Goal: Information Seeking & Learning: Learn about a topic

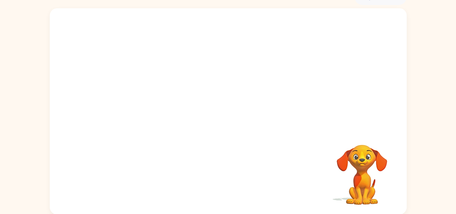
scroll to position [40, 0]
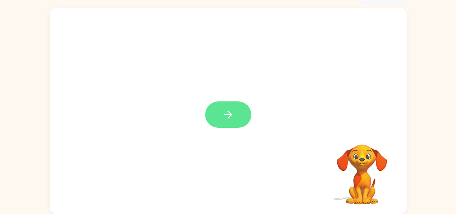
click at [223, 115] on icon "button" at bounding box center [228, 114] width 13 height 13
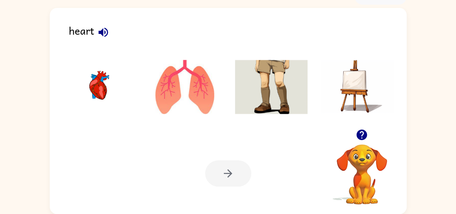
click at [102, 30] on icon "button" at bounding box center [102, 31] width 9 height 9
click at [97, 88] on img at bounding box center [98, 87] width 73 height 54
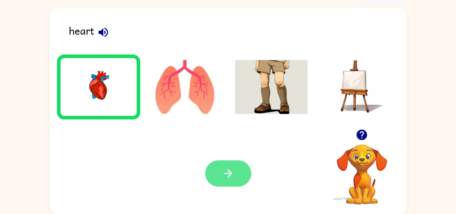
click at [227, 172] on icon "button" at bounding box center [228, 173] width 13 height 13
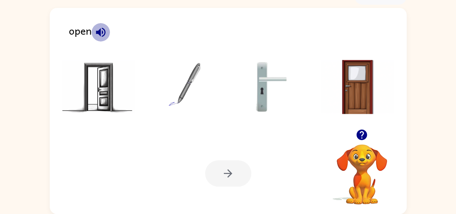
click at [105, 30] on icon "button" at bounding box center [100, 32] width 13 height 13
click at [111, 84] on img at bounding box center [98, 87] width 73 height 54
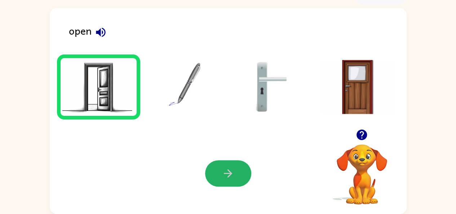
click at [228, 169] on icon "button" at bounding box center [228, 173] width 13 height 13
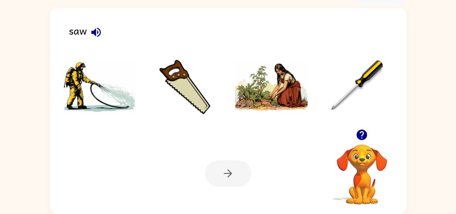
click at [191, 82] on img at bounding box center [184, 87] width 73 height 54
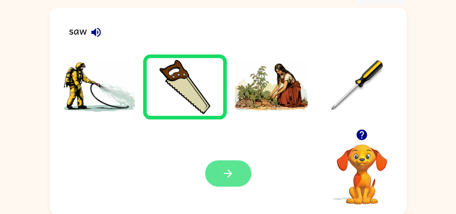
click at [225, 160] on div "Your browser must support playing .mp4 files to use Literably. Please try using…" at bounding box center [228, 173] width 357 height 81
click at [219, 170] on button "button" at bounding box center [228, 173] width 46 height 26
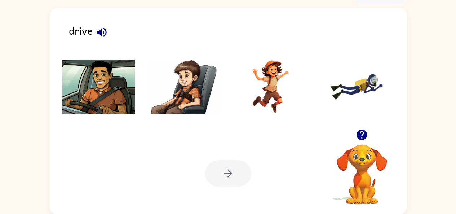
click at [108, 88] on img at bounding box center [98, 87] width 73 height 54
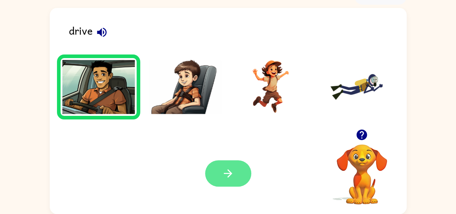
click at [232, 171] on icon "button" at bounding box center [228, 173] width 13 height 13
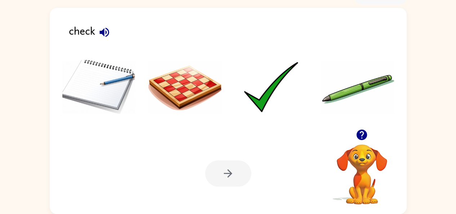
click at [264, 103] on img at bounding box center [271, 87] width 73 height 54
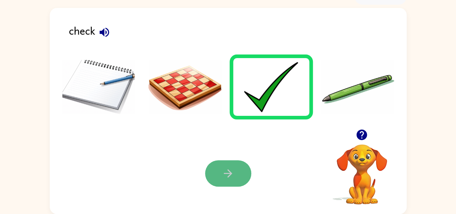
click at [226, 172] on icon "button" at bounding box center [228, 173] width 13 height 13
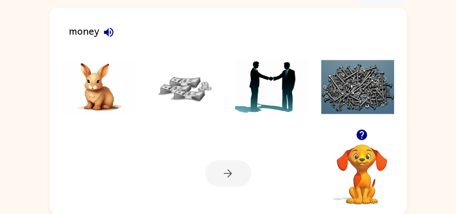
click at [193, 82] on img at bounding box center [184, 87] width 73 height 54
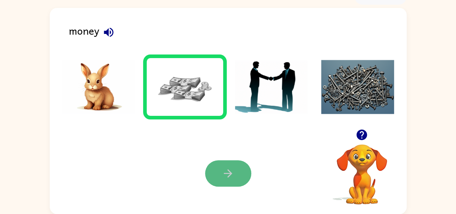
click at [228, 171] on icon "button" at bounding box center [228, 173] width 13 height 13
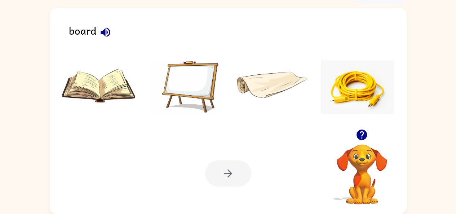
click at [187, 79] on img at bounding box center [184, 87] width 73 height 54
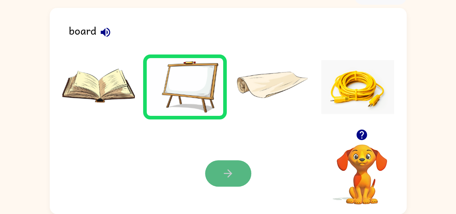
click at [233, 171] on icon "button" at bounding box center [228, 173] width 13 height 13
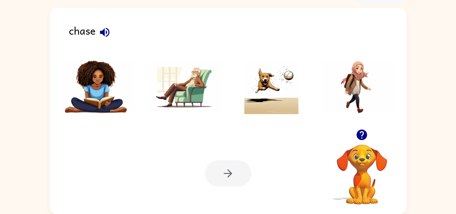
click at [280, 98] on img at bounding box center [271, 87] width 73 height 54
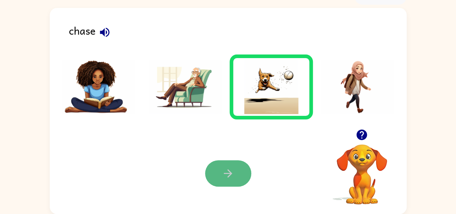
click at [228, 167] on icon "button" at bounding box center [228, 173] width 13 height 13
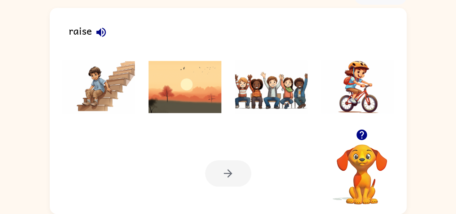
click at [273, 96] on img at bounding box center [271, 87] width 73 height 54
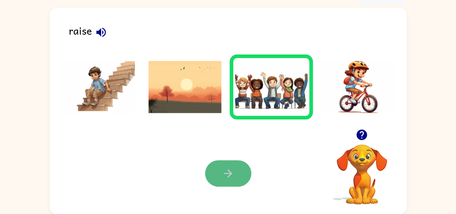
click at [229, 168] on icon "button" at bounding box center [228, 173] width 13 height 13
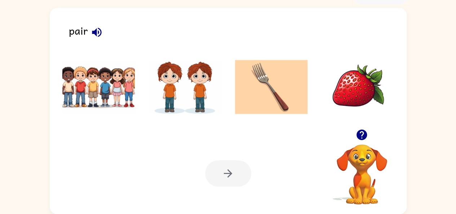
click at [86, 85] on img at bounding box center [98, 87] width 73 height 54
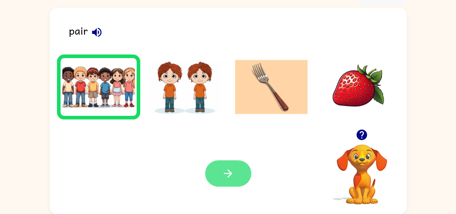
click at [219, 171] on button "button" at bounding box center [228, 173] width 46 height 26
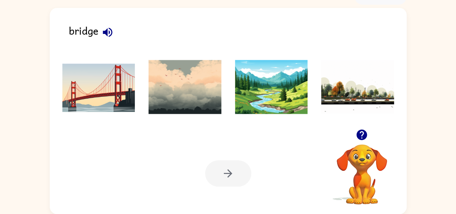
click at [113, 79] on img at bounding box center [98, 87] width 73 height 54
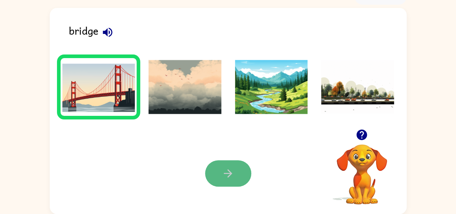
click at [226, 175] on icon "button" at bounding box center [228, 173] width 13 height 13
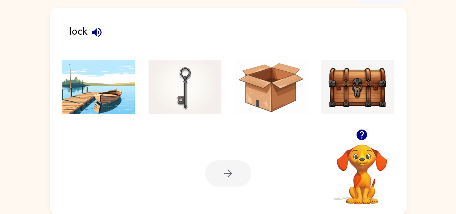
click at [355, 97] on img at bounding box center [357, 87] width 73 height 54
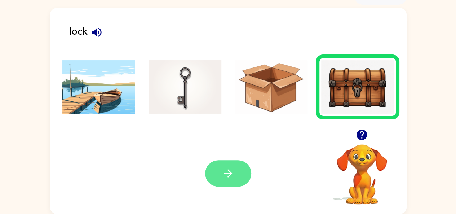
click at [239, 173] on button "button" at bounding box center [228, 173] width 46 height 26
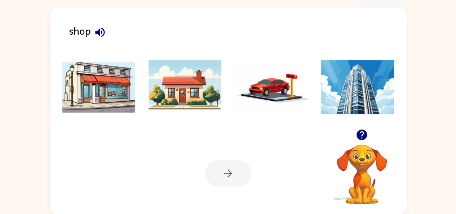
click at [94, 84] on img at bounding box center [98, 87] width 73 height 54
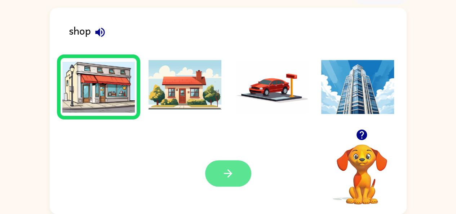
click at [228, 165] on button "button" at bounding box center [228, 173] width 46 height 26
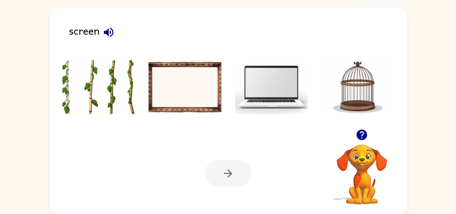
click at [276, 87] on img at bounding box center [271, 87] width 73 height 54
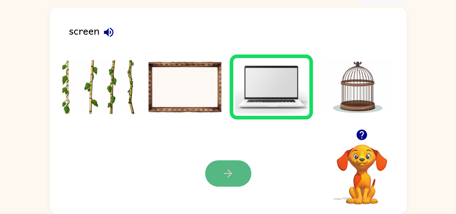
click at [231, 168] on icon "button" at bounding box center [228, 173] width 13 height 13
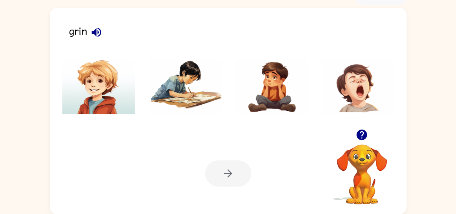
click at [109, 95] on img at bounding box center [98, 87] width 73 height 54
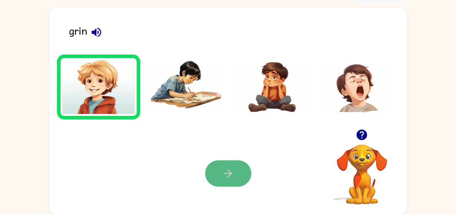
click at [218, 166] on button "button" at bounding box center [228, 173] width 46 height 26
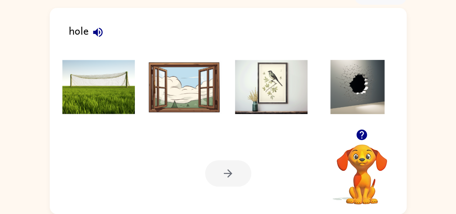
click at [365, 100] on img at bounding box center [357, 87] width 73 height 54
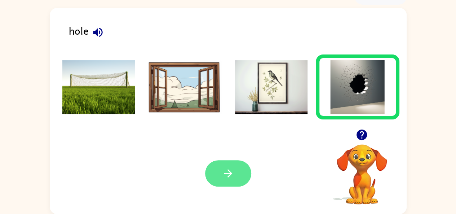
click at [228, 171] on icon "button" at bounding box center [228, 173] width 8 height 8
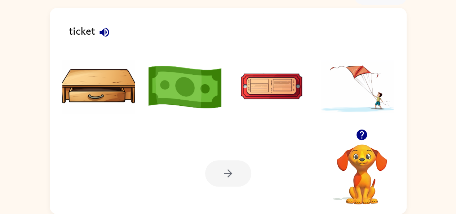
click at [289, 85] on img at bounding box center [271, 87] width 73 height 54
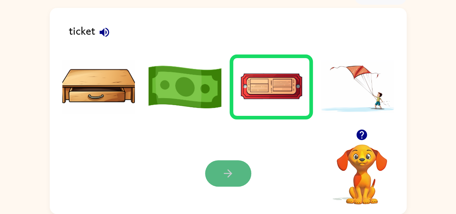
click at [231, 168] on icon "button" at bounding box center [228, 173] width 13 height 13
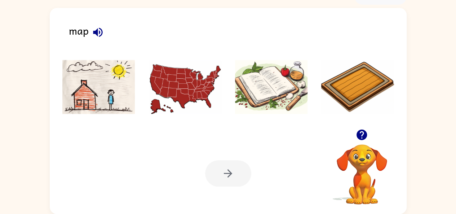
click at [185, 82] on img at bounding box center [184, 87] width 73 height 54
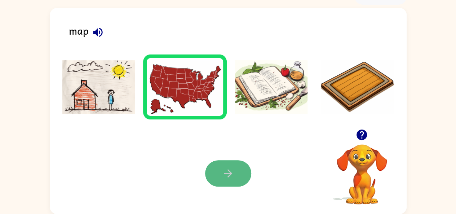
click at [227, 166] on button "button" at bounding box center [228, 173] width 46 height 26
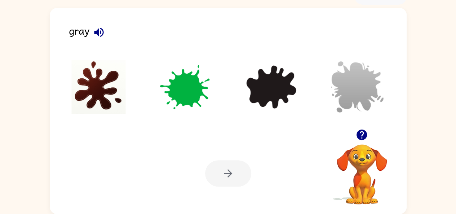
click at [348, 93] on img at bounding box center [357, 87] width 73 height 54
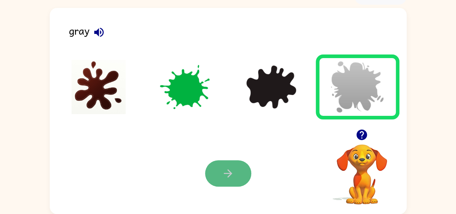
click at [220, 170] on button "button" at bounding box center [228, 173] width 46 height 26
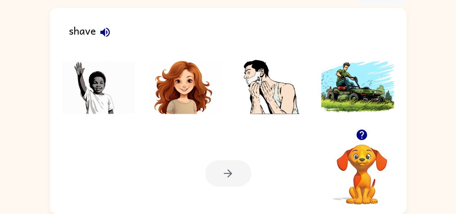
click at [269, 93] on img at bounding box center [271, 87] width 73 height 54
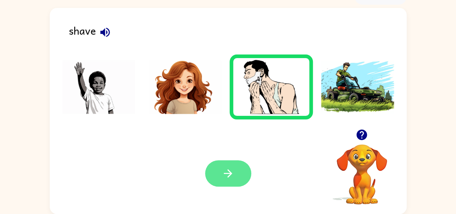
click at [223, 166] on button "button" at bounding box center [228, 173] width 46 height 26
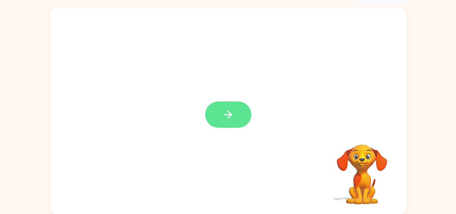
click at [227, 112] on icon "button" at bounding box center [228, 114] width 13 height 13
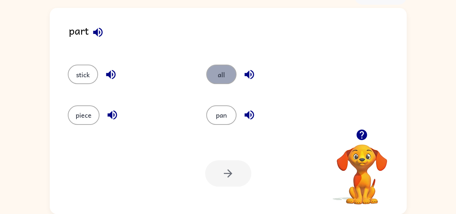
click at [224, 73] on button "all" at bounding box center [221, 73] width 30 height 19
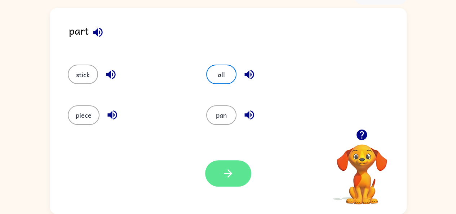
click at [223, 174] on icon "button" at bounding box center [228, 173] width 13 height 13
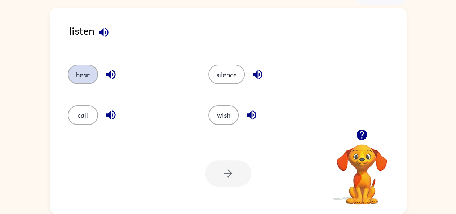
click at [86, 71] on button "hear" at bounding box center [83, 73] width 30 height 19
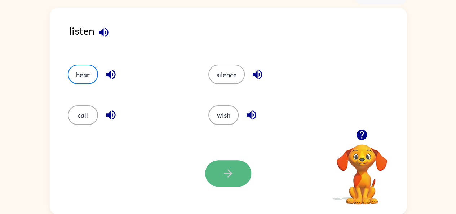
click at [220, 172] on button "button" at bounding box center [228, 173] width 46 height 26
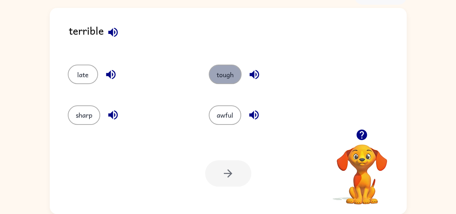
click at [228, 81] on button "tough" at bounding box center [225, 73] width 33 height 19
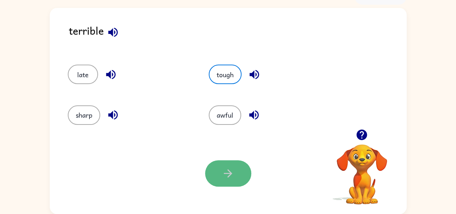
click at [220, 174] on button "button" at bounding box center [228, 173] width 46 height 26
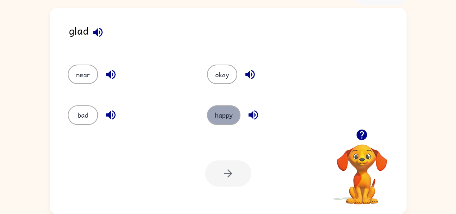
click at [215, 120] on button "happy" at bounding box center [224, 114] width 34 height 19
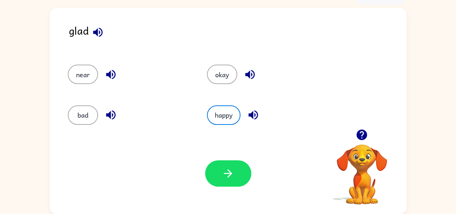
click at [216, 169] on button "button" at bounding box center [228, 173] width 46 height 26
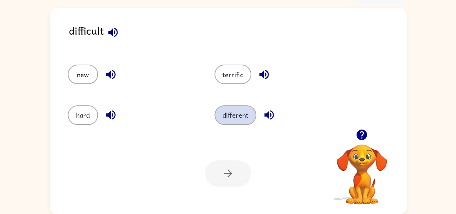
click at [236, 110] on button "different" at bounding box center [235, 114] width 42 height 19
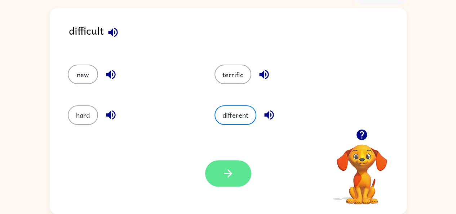
click at [224, 168] on icon "button" at bounding box center [228, 173] width 13 height 13
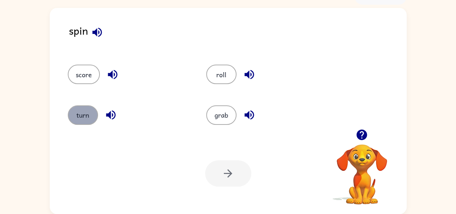
click at [92, 115] on button "turn" at bounding box center [83, 114] width 30 height 19
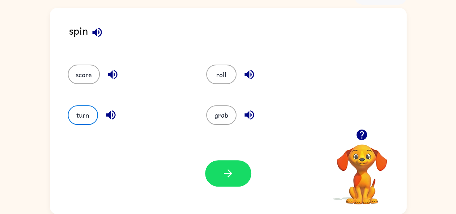
click at [228, 169] on icon "button" at bounding box center [228, 173] width 13 height 13
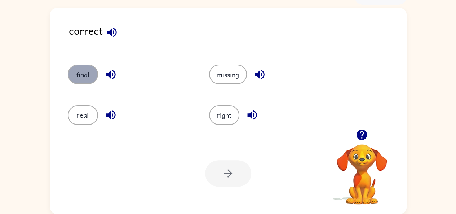
click at [89, 67] on button "final" at bounding box center [83, 73] width 30 height 19
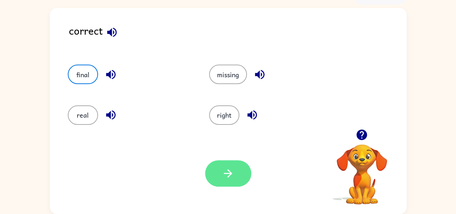
click at [215, 168] on button "button" at bounding box center [228, 173] width 46 height 26
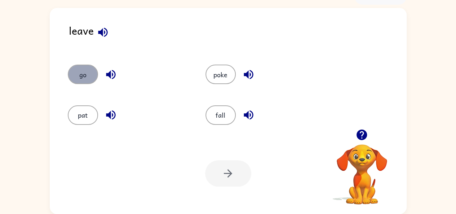
click at [79, 71] on button "go" at bounding box center [83, 73] width 30 height 19
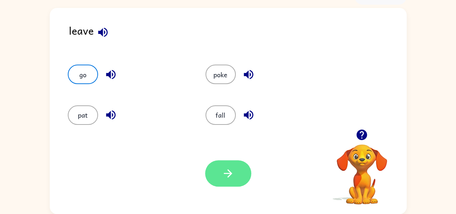
click at [220, 173] on button "button" at bounding box center [228, 173] width 46 height 26
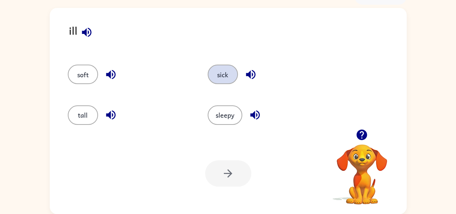
click at [222, 77] on button "sick" at bounding box center [222, 73] width 30 height 19
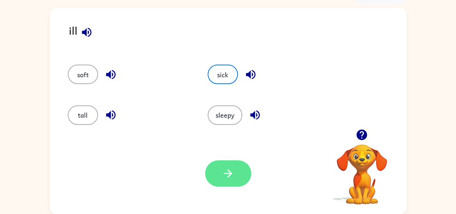
click at [224, 174] on icon "button" at bounding box center [228, 173] width 13 height 13
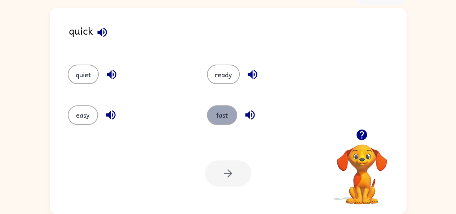
click at [215, 111] on button "fast" at bounding box center [222, 114] width 30 height 19
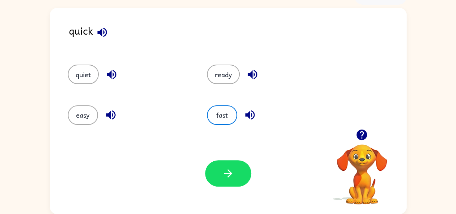
click at [222, 170] on icon "button" at bounding box center [228, 173] width 13 height 13
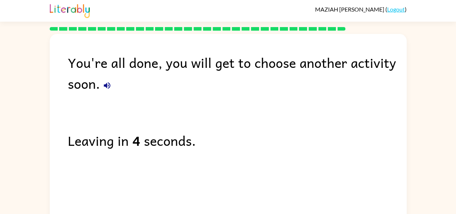
scroll to position [0, 0]
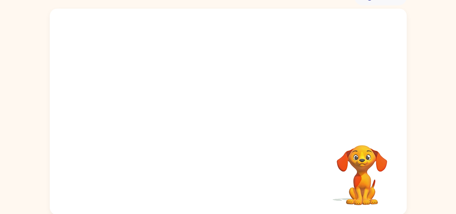
scroll to position [40, 0]
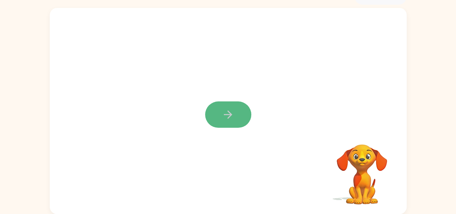
click at [236, 103] on button "button" at bounding box center [228, 114] width 46 height 26
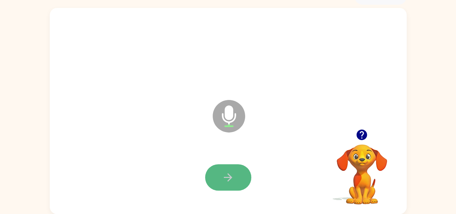
click at [220, 170] on button "button" at bounding box center [228, 177] width 46 height 26
click at [223, 179] on icon "button" at bounding box center [228, 177] width 13 height 13
click at [225, 178] on icon "button" at bounding box center [228, 177] width 13 height 13
click at [224, 175] on icon "button" at bounding box center [228, 177] width 13 height 13
click at [233, 174] on icon "button" at bounding box center [228, 177] width 13 height 13
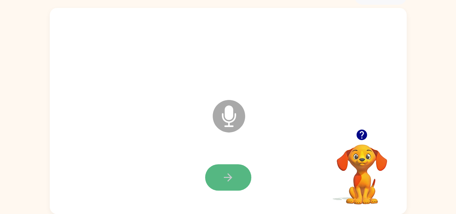
click at [228, 171] on icon "button" at bounding box center [228, 177] width 13 height 13
click at [224, 169] on button "button" at bounding box center [228, 177] width 46 height 26
click at [224, 175] on icon "button" at bounding box center [228, 177] width 13 height 13
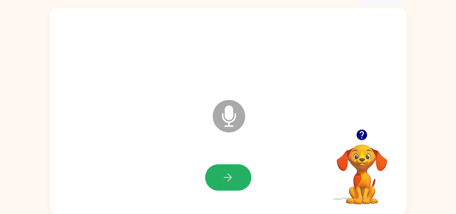
click at [224, 175] on icon "button" at bounding box center [228, 177] width 13 height 13
click at [229, 176] on icon "button" at bounding box center [228, 177] width 13 height 13
click at [229, 172] on icon "button" at bounding box center [228, 177] width 13 height 13
click at [229, 171] on icon "button" at bounding box center [228, 177] width 13 height 13
click at [223, 171] on icon "button" at bounding box center [228, 177] width 13 height 13
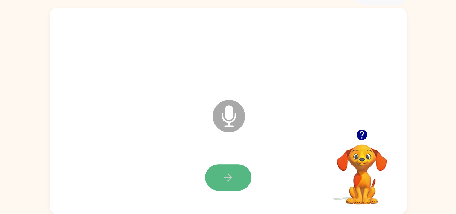
click at [226, 179] on icon "button" at bounding box center [228, 177] width 13 height 13
click at [228, 176] on icon "button" at bounding box center [228, 177] width 13 height 13
click at [225, 172] on icon "button" at bounding box center [228, 177] width 13 height 13
click at [230, 171] on icon "button" at bounding box center [228, 177] width 13 height 13
click at [229, 174] on icon "button" at bounding box center [228, 177] width 13 height 13
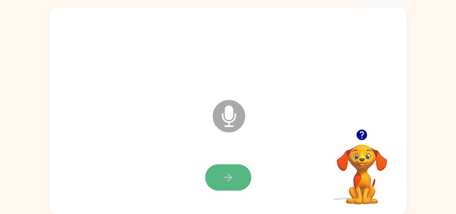
click at [226, 175] on icon "button" at bounding box center [228, 177] width 13 height 13
click at [228, 174] on icon "button" at bounding box center [228, 177] width 8 height 8
click at [220, 176] on button "button" at bounding box center [228, 177] width 46 height 26
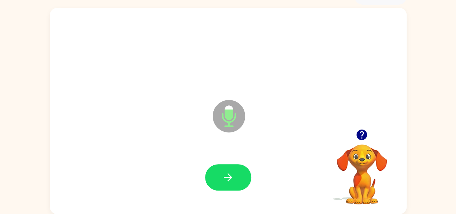
click at [361, 131] on icon "button" at bounding box center [361, 134] width 10 height 10
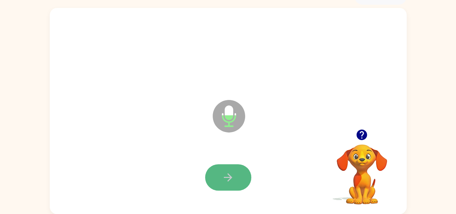
click at [230, 171] on icon "button" at bounding box center [228, 177] width 13 height 13
click at [232, 176] on icon "button" at bounding box center [228, 177] width 13 height 13
click at [234, 171] on button "button" at bounding box center [228, 177] width 46 height 26
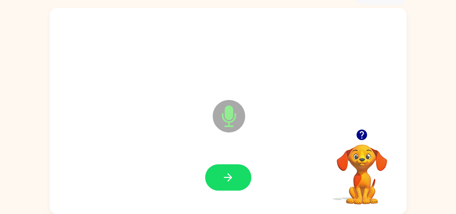
click at [225, 174] on icon "button" at bounding box center [228, 177] width 13 height 13
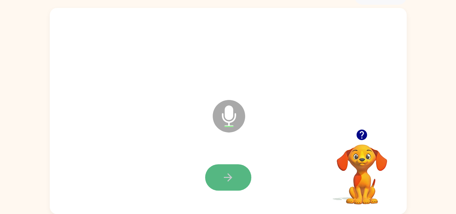
click at [225, 173] on icon "button" at bounding box center [228, 177] width 13 height 13
click at [224, 173] on icon "button" at bounding box center [228, 177] width 13 height 13
click at [228, 169] on button "button" at bounding box center [228, 177] width 46 height 26
click at [224, 169] on button "button" at bounding box center [228, 177] width 46 height 26
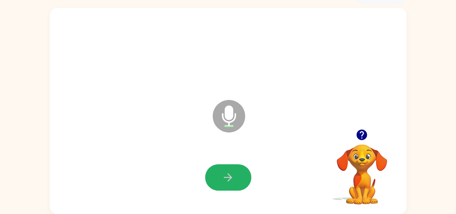
click at [224, 169] on button "button" at bounding box center [228, 177] width 46 height 26
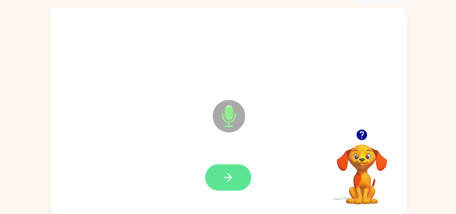
click at [229, 175] on icon "button" at bounding box center [228, 177] width 8 height 8
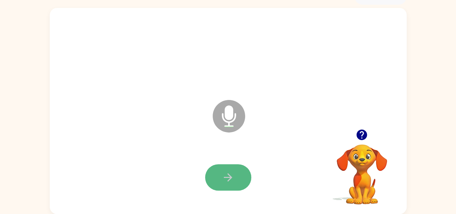
click at [217, 172] on button "button" at bounding box center [228, 177] width 46 height 26
click at [222, 179] on icon "button" at bounding box center [228, 177] width 13 height 13
click at [232, 176] on icon "button" at bounding box center [228, 177] width 13 height 13
click at [231, 166] on button "button" at bounding box center [228, 177] width 46 height 26
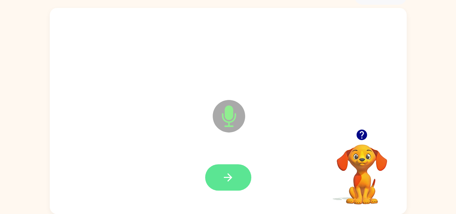
click at [224, 173] on icon "button" at bounding box center [228, 177] width 13 height 13
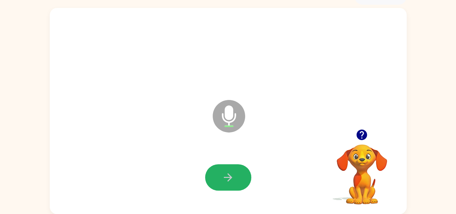
click at [224, 173] on icon "button" at bounding box center [228, 177] width 13 height 13
click at [232, 165] on button "button" at bounding box center [228, 177] width 46 height 26
click at [220, 176] on button "button" at bounding box center [228, 177] width 46 height 26
click at [227, 168] on button "button" at bounding box center [228, 177] width 46 height 26
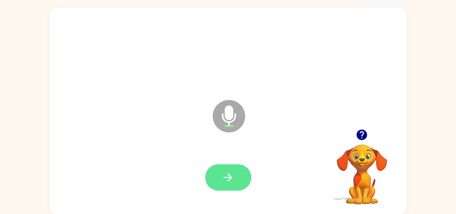
click at [222, 173] on icon "button" at bounding box center [228, 177] width 13 height 13
click at [219, 173] on button "button" at bounding box center [228, 177] width 46 height 26
click at [226, 169] on button "button" at bounding box center [228, 177] width 46 height 26
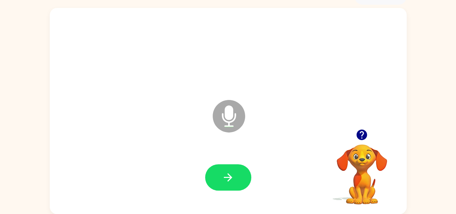
click at [217, 173] on button "button" at bounding box center [228, 177] width 46 height 26
click at [231, 170] on button "button" at bounding box center [228, 177] width 46 height 26
click at [229, 174] on icon "button" at bounding box center [228, 177] width 13 height 13
click at [229, 172] on icon "button" at bounding box center [228, 177] width 13 height 13
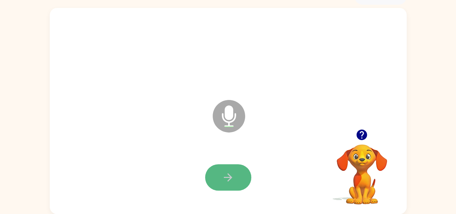
click at [223, 173] on icon "button" at bounding box center [228, 177] width 13 height 13
click at [234, 174] on button "button" at bounding box center [228, 177] width 46 height 26
click at [228, 175] on icon "button" at bounding box center [228, 177] width 8 height 8
click at [229, 174] on icon "button" at bounding box center [228, 177] width 8 height 8
click at [228, 173] on icon "button" at bounding box center [228, 177] width 8 height 8
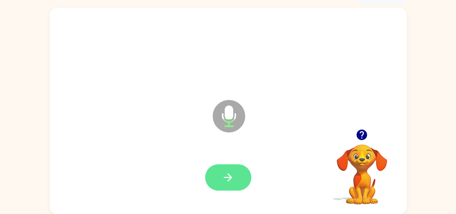
click at [228, 173] on icon "button" at bounding box center [228, 177] width 13 height 13
click at [232, 174] on icon "button" at bounding box center [228, 177] width 13 height 13
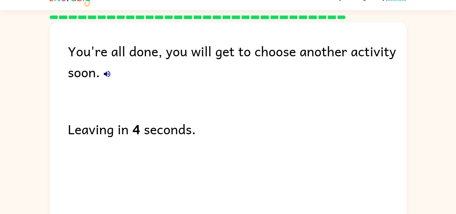
scroll to position [0, 0]
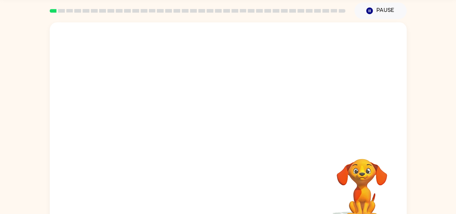
scroll to position [40, 0]
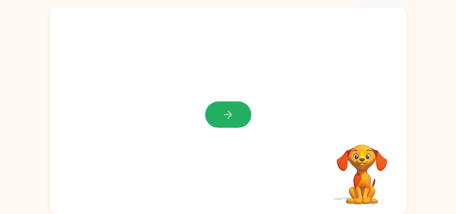
click at [226, 112] on icon "button" at bounding box center [228, 114] width 13 height 13
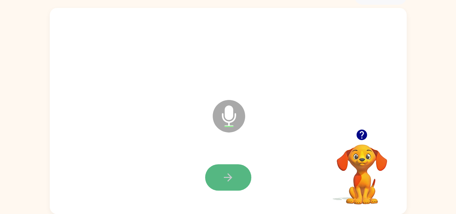
click at [239, 174] on button "button" at bounding box center [228, 177] width 46 height 26
click at [230, 174] on icon "button" at bounding box center [228, 177] width 13 height 13
click at [230, 170] on button "button" at bounding box center [228, 177] width 46 height 26
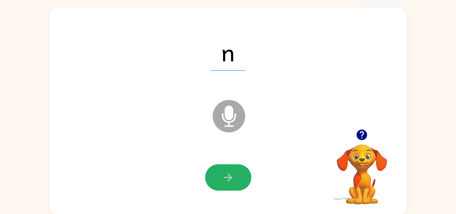
click at [230, 170] on button "button" at bounding box center [228, 177] width 46 height 26
click at [226, 176] on icon "button" at bounding box center [228, 177] width 13 height 13
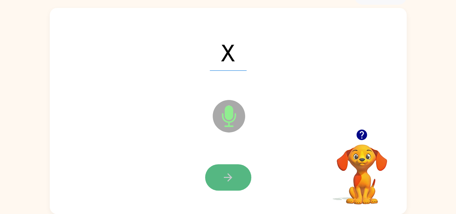
click at [227, 175] on icon "button" at bounding box center [228, 177] width 13 height 13
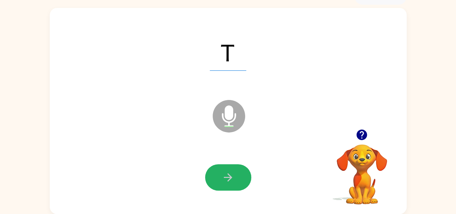
click at [227, 175] on icon "button" at bounding box center [228, 177] width 13 height 13
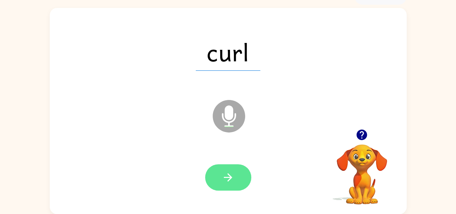
click at [230, 172] on icon "button" at bounding box center [228, 177] width 13 height 13
click at [228, 174] on icon "button" at bounding box center [228, 177] width 8 height 8
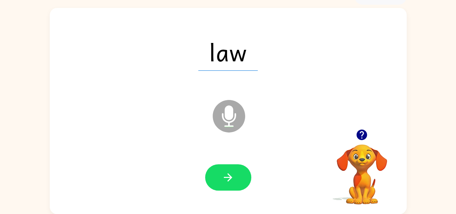
click at [228, 174] on icon "button" at bounding box center [228, 177] width 8 height 8
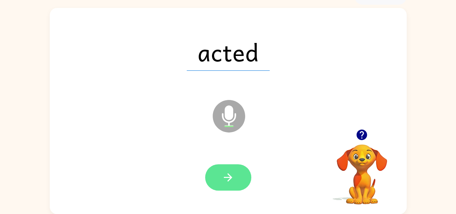
click at [236, 174] on button "button" at bounding box center [228, 177] width 46 height 26
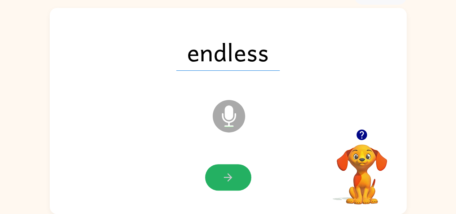
click at [244, 166] on button "button" at bounding box center [228, 177] width 46 height 26
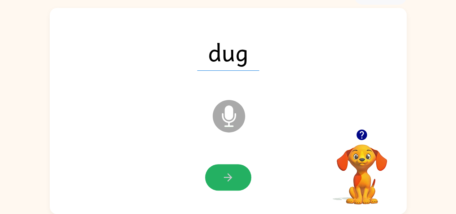
click at [243, 166] on button "button" at bounding box center [228, 177] width 46 height 26
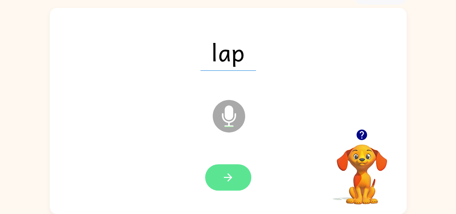
click at [243, 173] on button "button" at bounding box center [228, 177] width 46 height 26
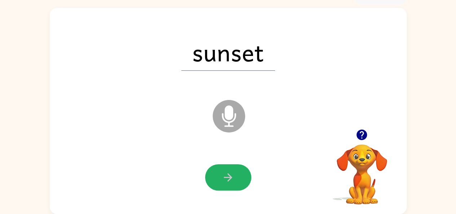
click at [238, 183] on button "button" at bounding box center [228, 177] width 46 height 26
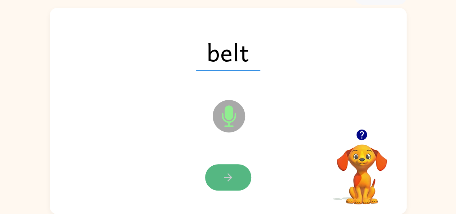
click at [234, 169] on button "button" at bounding box center [228, 177] width 46 height 26
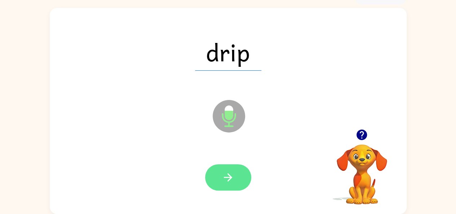
click at [233, 170] on button "button" at bounding box center [228, 177] width 46 height 26
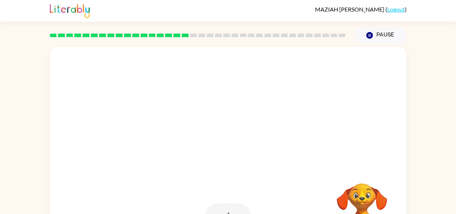
scroll to position [0, 0]
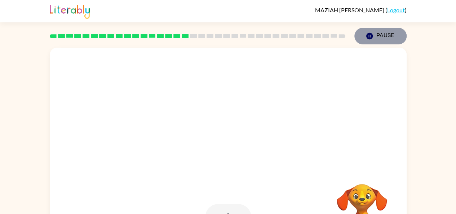
click at [393, 31] on button "Pause Pause" at bounding box center [380, 36] width 52 height 17
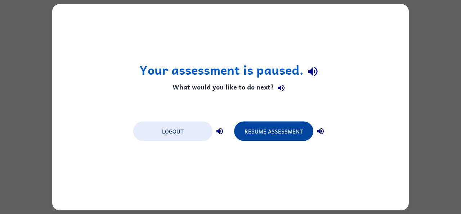
click at [261, 133] on button "Resume Assessment" at bounding box center [273, 130] width 79 height 19
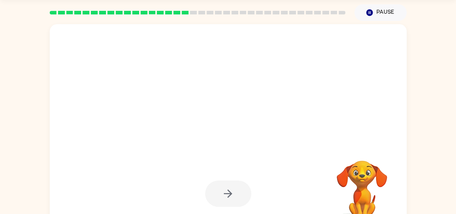
scroll to position [40, 0]
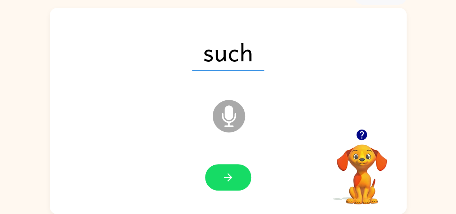
click at [241, 172] on button "button" at bounding box center [228, 177] width 46 height 26
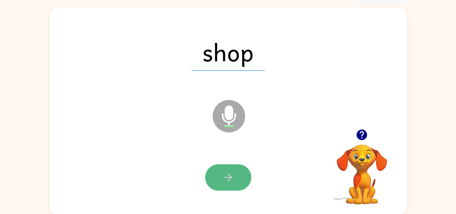
click at [225, 177] on icon "button" at bounding box center [228, 177] width 8 height 8
click at [224, 170] on button "button" at bounding box center [228, 177] width 46 height 26
click at [233, 170] on button "button" at bounding box center [228, 177] width 46 height 26
click at [225, 173] on icon "button" at bounding box center [228, 177] width 13 height 13
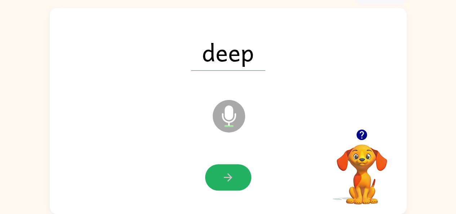
click at [225, 173] on icon "button" at bounding box center [228, 177] width 13 height 13
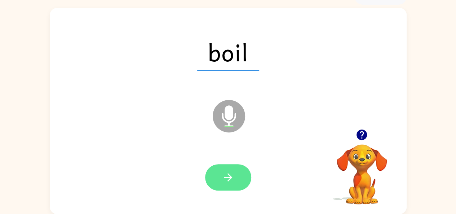
click at [224, 173] on icon "button" at bounding box center [228, 177] width 13 height 13
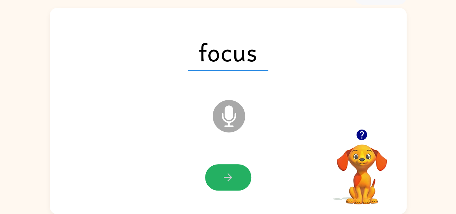
click at [224, 173] on icon "button" at bounding box center [228, 177] width 13 height 13
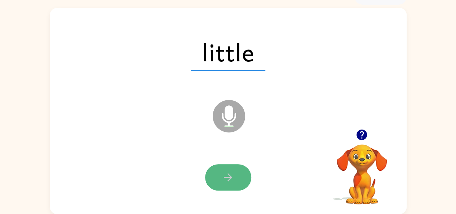
click at [224, 174] on icon "button" at bounding box center [228, 177] width 13 height 13
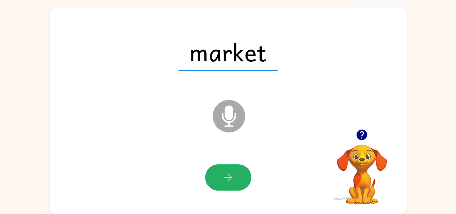
click at [224, 174] on icon "button" at bounding box center [228, 177] width 13 height 13
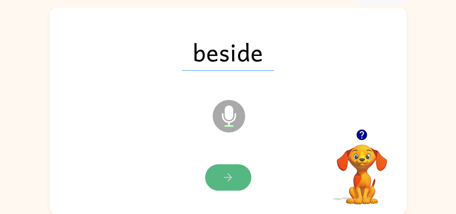
click at [232, 171] on icon "button" at bounding box center [228, 177] width 13 height 13
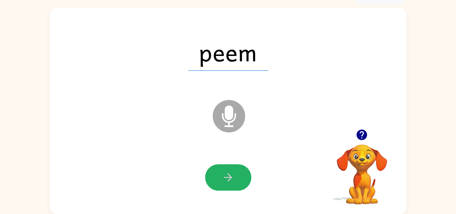
click at [233, 171] on icon "button" at bounding box center [228, 177] width 13 height 13
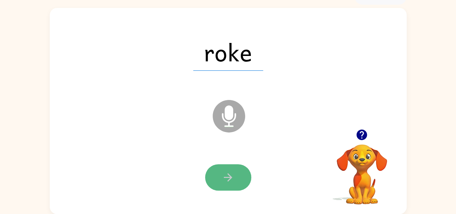
click at [227, 178] on icon "button" at bounding box center [228, 177] width 13 height 13
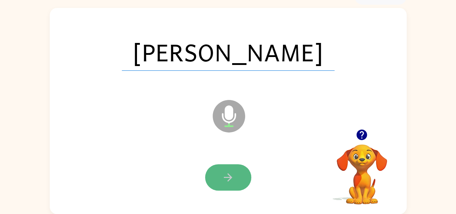
click at [235, 169] on button "button" at bounding box center [228, 177] width 46 height 26
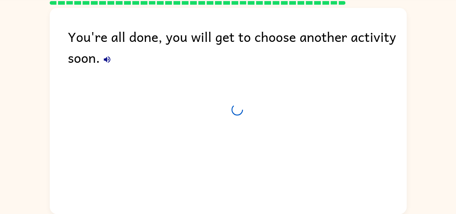
scroll to position [27, 0]
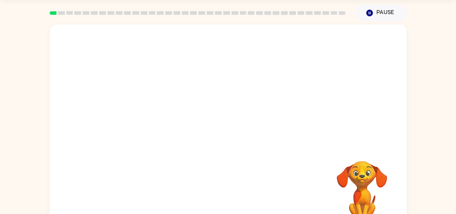
scroll to position [40, 0]
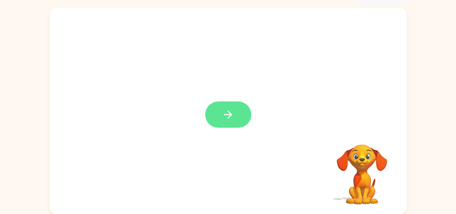
click at [224, 111] on icon "button" at bounding box center [228, 114] width 13 height 13
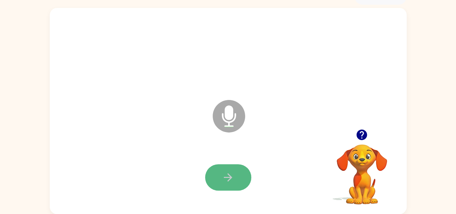
click at [227, 177] on icon "button" at bounding box center [228, 177] width 13 height 13
click at [227, 174] on icon "button" at bounding box center [228, 177] width 13 height 13
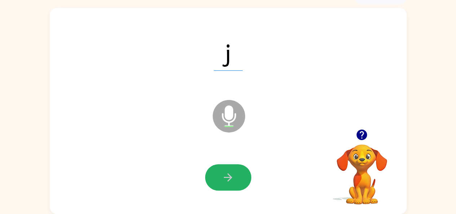
click at [230, 173] on icon "button" at bounding box center [228, 177] width 13 height 13
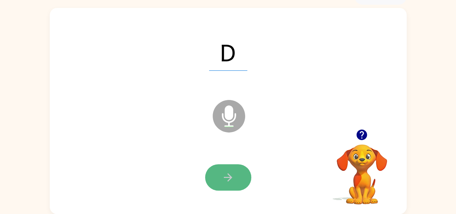
click at [228, 175] on icon "button" at bounding box center [228, 177] width 13 height 13
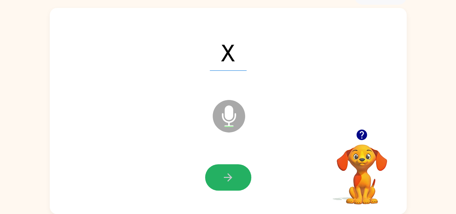
click at [228, 175] on icon "button" at bounding box center [228, 177] width 13 height 13
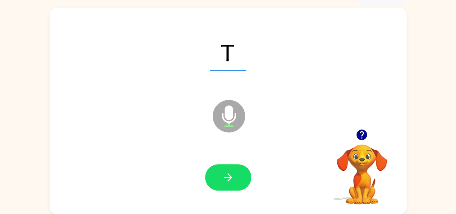
click at [228, 175] on icon "button" at bounding box center [228, 177] width 13 height 13
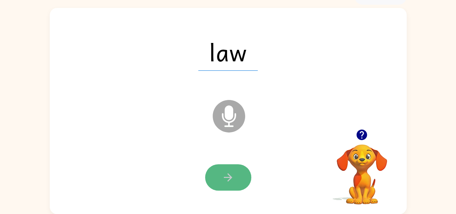
click at [231, 171] on icon "button" at bounding box center [228, 177] width 13 height 13
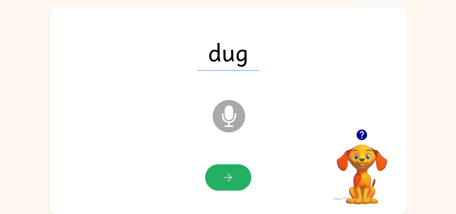
click at [231, 168] on button "button" at bounding box center [228, 177] width 46 height 26
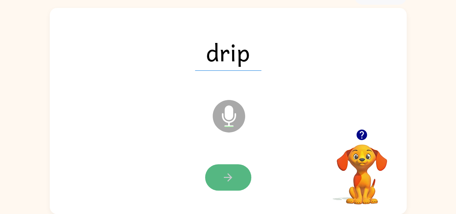
click at [228, 173] on icon "button" at bounding box center [228, 177] width 8 height 8
click at [223, 170] on button "button" at bounding box center [228, 177] width 46 height 26
click at [224, 170] on button "button" at bounding box center [228, 177] width 46 height 26
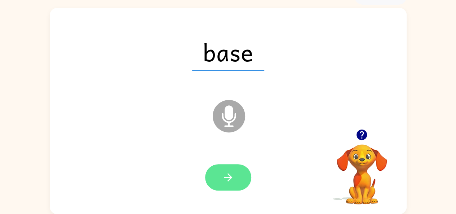
click at [217, 179] on button "button" at bounding box center [228, 177] width 46 height 26
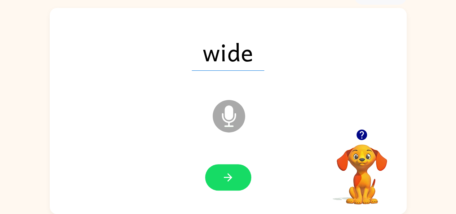
click at [228, 176] on icon "button" at bounding box center [228, 177] width 13 height 13
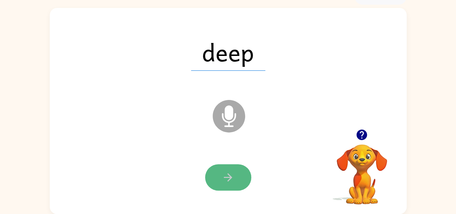
click at [222, 171] on icon "button" at bounding box center [228, 177] width 13 height 13
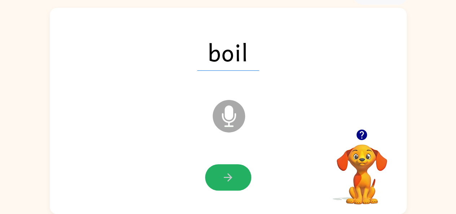
click at [222, 171] on icon "button" at bounding box center [228, 177] width 13 height 13
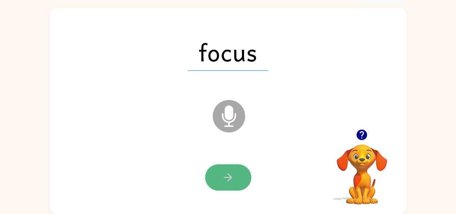
click at [215, 174] on button "button" at bounding box center [228, 177] width 46 height 26
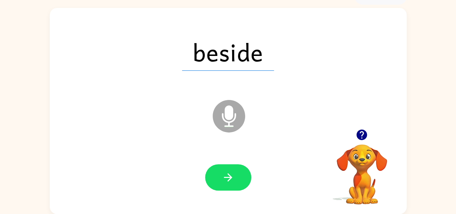
click at [222, 178] on icon "button" at bounding box center [228, 177] width 13 height 13
click at [239, 123] on icon at bounding box center [229, 116] width 32 height 32
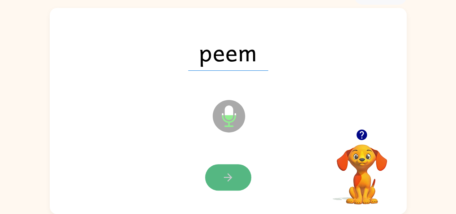
click at [230, 174] on icon "button" at bounding box center [228, 177] width 13 height 13
click at [226, 177] on icon "button" at bounding box center [228, 177] width 8 height 8
click at [237, 173] on button "button" at bounding box center [228, 177] width 46 height 26
click at [221, 177] on button "button" at bounding box center [228, 177] width 46 height 26
click at [241, 175] on button "button" at bounding box center [228, 177] width 46 height 26
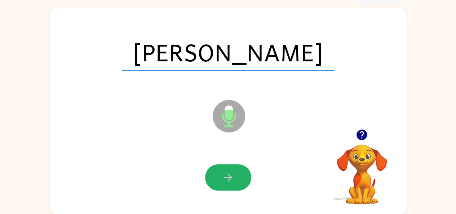
click at [241, 175] on button "button" at bounding box center [228, 177] width 46 height 26
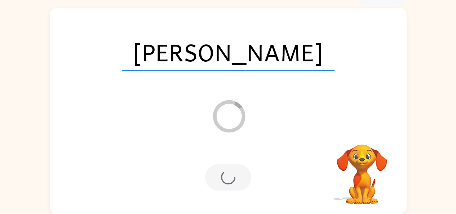
scroll to position [27, 0]
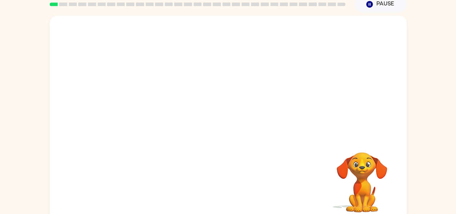
scroll to position [40, 0]
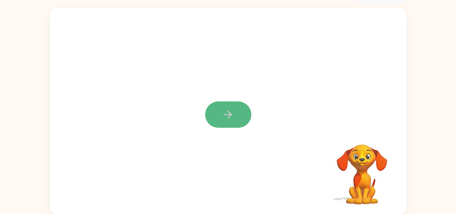
click at [228, 112] on icon "button" at bounding box center [228, 114] width 13 height 13
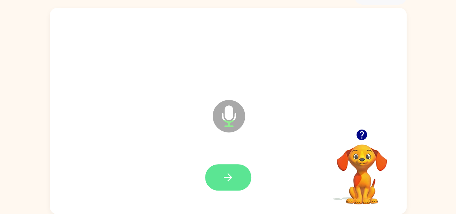
click at [235, 171] on button "button" at bounding box center [228, 177] width 46 height 26
click at [224, 175] on icon "button" at bounding box center [228, 177] width 13 height 13
click at [221, 175] on button "button" at bounding box center [228, 177] width 46 height 26
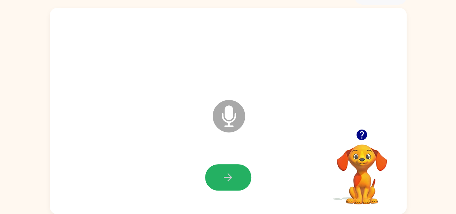
click at [225, 171] on icon "button" at bounding box center [228, 177] width 13 height 13
click at [221, 168] on button "button" at bounding box center [228, 177] width 46 height 26
click at [224, 167] on button "button" at bounding box center [228, 177] width 46 height 26
click at [210, 174] on button "button" at bounding box center [228, 177] width 46 height 26
click at [233, 178] on icon "button" at bounding box center [228, 177] width 13 height 13
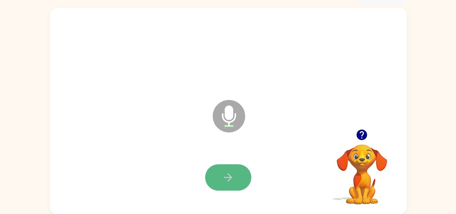
click at [219, 175] on button "button" at bounding box center [228, 177] width 46 height 26
click at [231, 176] on icon "button" at bounding box center [228, 177] width 13 height 13
click at [231, 173] on icon "button" at bounding box center [228, 177] width 13 height 13
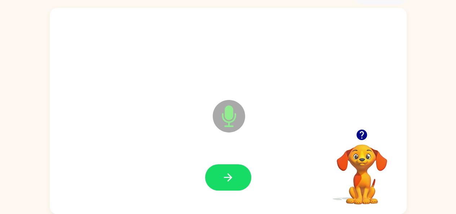
click at [227, 172] on icon "button" at bounding box center [228, 177] width 13 height 13
click at [224, 172] on icon "button" at bounding box center [228, 177] width 13 height 13
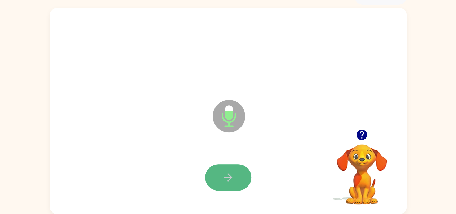
click at [222, 171] on icon "button" at bounding box center [228, 177] width 13 height 13
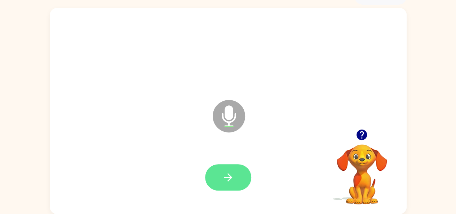
click at [224, 177] on icon "button" at bounding box center [228, 177] width 8 height 8
click at [227, 176] on icon "button" at bounding box center [228, 177] width 13 height 13
click at [225, 173] on icon "button" at bounding box center [228, 177] width 13 height 13
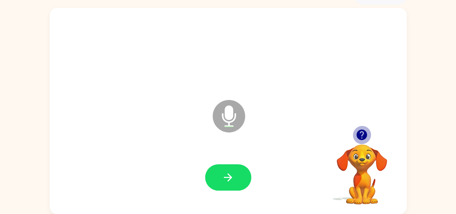
click at [360, 132] on icon "button" at bounding box center [361, 134] width 13 height 13
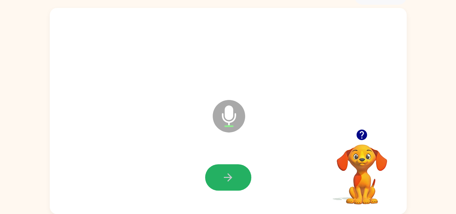
click at [225, 172] on icon "button" at bounding box center [228, 177] width 13 height 13
click at [229, 174] on icon "button" at bounding box center [228, 177] width 13 height 13
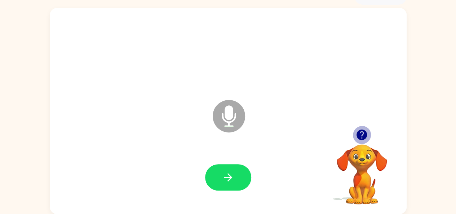
click at [362, 134] on icon "button" at bounding box center [361, 134] width 10 height 10
click at [365, 134] on icon "button" at bounding box center [361, 134] width 10 height 10
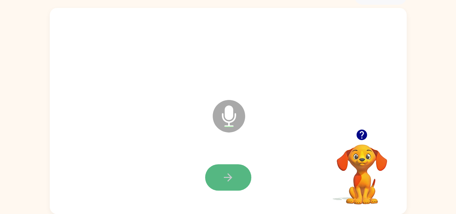
click at [227, 179] on icon "button" at bounding box center [228, 177] width 13 height 13
click at [234, 175] on button "button" at bounding box center [228, 177] width 46 height 26
click at [230, 177] on icon "button" at bounding box center [228, 177] width 8 height 8
click at [223, 174] on icon "button" at bounding box center [228, 177] width 13 height 13
click at [219, 172] on button "button" at bounding box center [228, 177] width 46 height 26
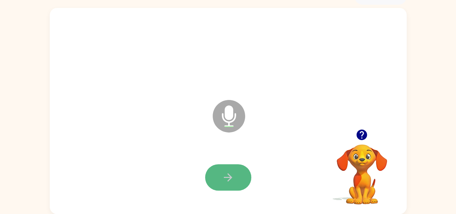
click at [220, 170] on button "button" at bounding box center [228, 177] width 46 height 26
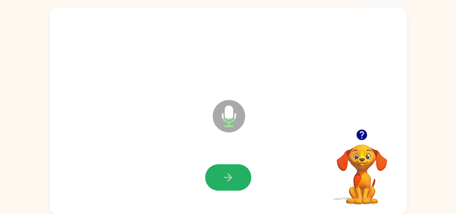
click at [212, 170] on button "button" at bounding box center [228, 177] width 46 height 26
click at [230, 168] on button "button" at bounding box center [228, 177] width 46 height 26
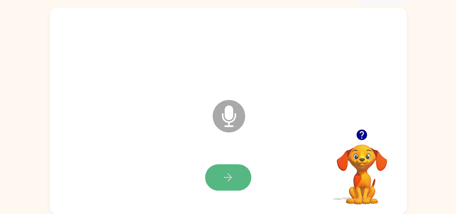
click at [218, 173] on button "button" at bounding box center [228, 177] width 46 height 26
click at [218, 170] on button "button" at bounding box center [228, 177] width 46 height 26
click at [228, 173] on icon "button" at bounding box center [228, 177] width 13 height 13
click at [233, 170] on button "button" at bounding box center [228, 177] width 46 height 26
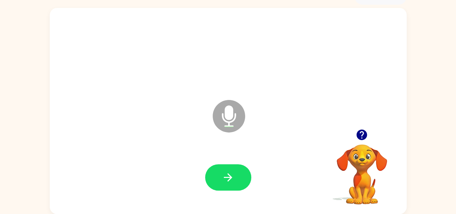
click at [225, 168] on button "button" at bounding box center [228, 177] width 46 height 26
click at [228, 173] on icon "button" at bounding box center [228, 177] width 13 height 13
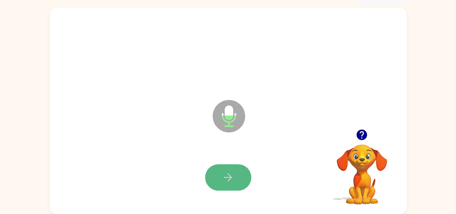
click at [229, 172] on icon "button" at bounding box center [228, 177] width 13 height 13
click at [227, 171] on icon "button" at bounding box center [228, 177] width 13 height 13
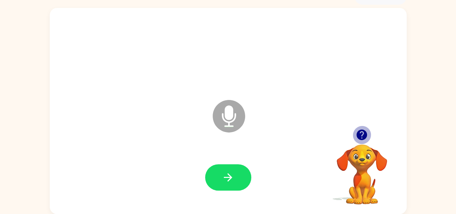
click at [359, 133] on icon "button" at bounding box center [361, 134] width 10 height 10
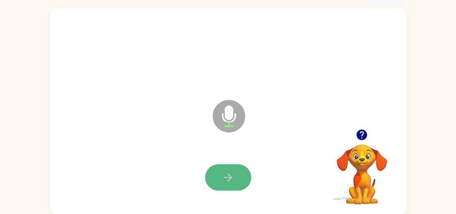
click at [229, 175] on icon "button" at bounding box center [228, 177] width 8 height 8
click at [231, 173] on icon "button" at bounding box center [228, 177] width 13 height 13
click at [229, 173] on icon "button" at bounding box center [228, 177] width 13 height 13
click at [220, 173] on button "button" at bounding box center [228, 177] width 46 height 26
click at [233, 175] on icon "button" at bounding box center [228, 177] width 13 height 13
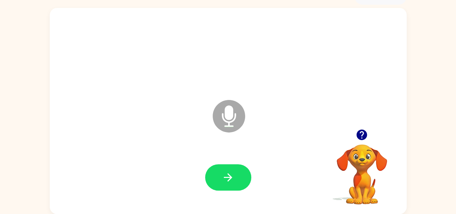
click at [218, 178] on button "button" at bounding box center [228, 177] width 46 height 26
click at [232, 173] on icon "button" at bounding box center [228, 177] width 13 height 13
click at [233, 174] on icon "button" at bounding box center [228, 177] width 13 height 13
click at [228, 175] on icon "button" at bounding box center [228, 177] width 13 height 13
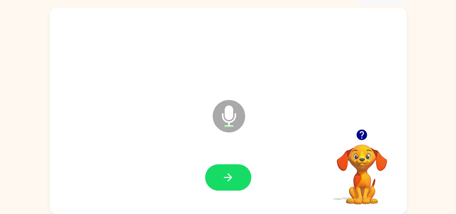
click at [223, 175] on icon "button" at bounding box center [228, 177] width 13 height 13
click at [217, 174] on button "button" at bounding box center [228, 177] width 46 height 26
click at [222, 173] on icon "button" at bounding box center [228, 177] width 13 height 13
click at [246, 170] on button "button" at bounding box center [228, 177] width 46 height 26
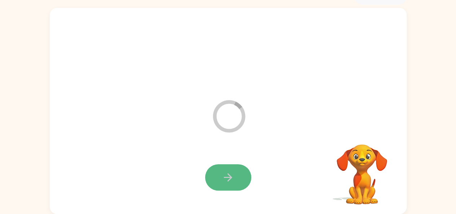
click at [228, 166] on button "button" at bounding box center [228, 177] width 46 height 26
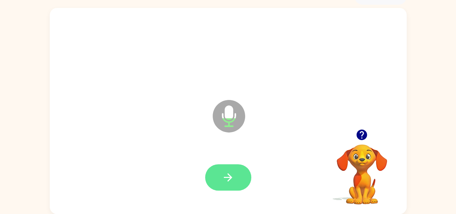
click at [228, 165] on button "button" at bounding box center [228, 177] width 46 height 26
click at [222, 169] on button "button" at bounding box center [228, 177] width 46 height 26
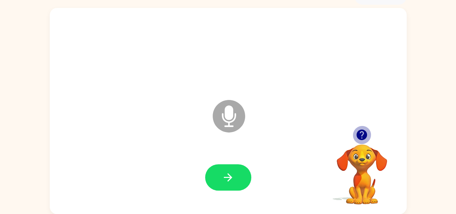
click at [364, 133] on icon "button" at bounding box center [361, 134] width 10 height 10
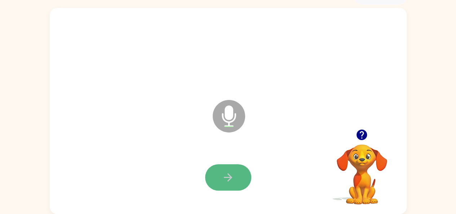
click at [226, 174] on icon "button" at bounding box center [228, 177] width 13 height 13
click at [228, 175] on icon "button" at bounding box center [228, 177] width 13 height 13
click at [226, 172] on icon "button" at bounding box center [228, 177] width 13 height 13
click at [231, 178] on icon "button" at bounding box center [228, 177] width 8 height 8
click at [229, 173] on icon "button" at bounding box center [228, 177] width 13 height 13
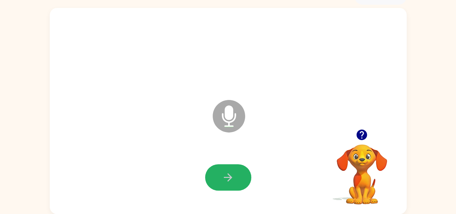
click at [229, 173] on icon "button" at bounding box center [228, 177] width 13 height 13
click at [226, 173] on icon "button" at bounding box center [228, 177] width 13 height 13
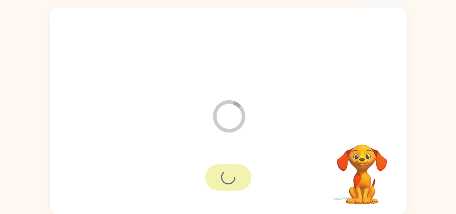
scroll to position [27, 0]
